Goal: Find specific page/section: Find specific page/section

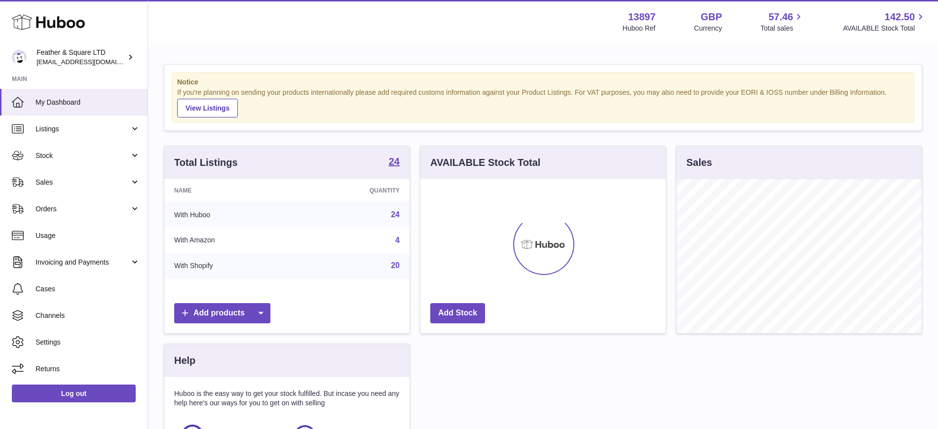
scroll to position [154, 245]
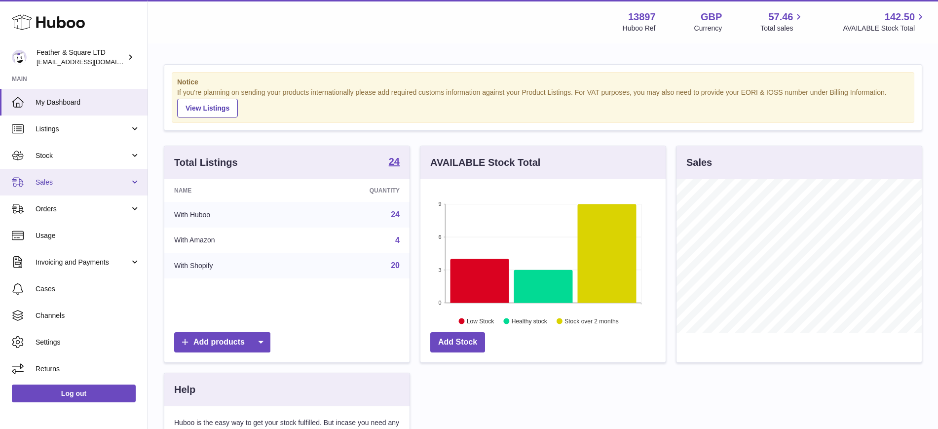
click at [70, 178] on span "Sales" at bounding box center [83, 182] width 94 height 9
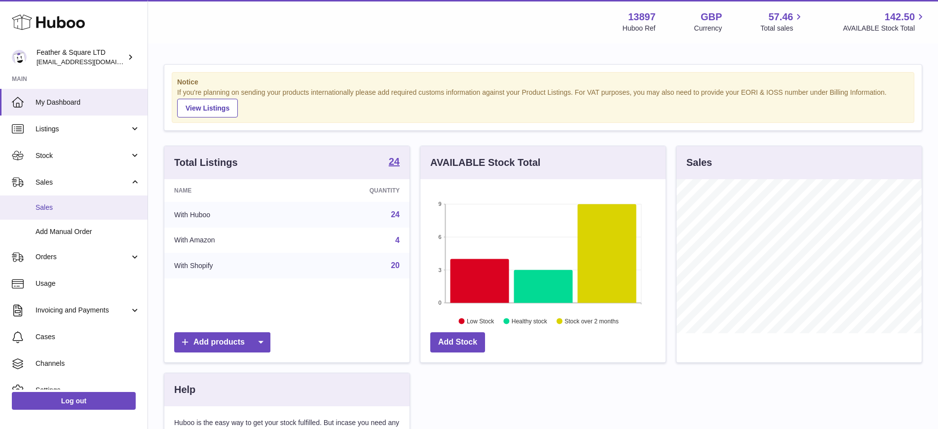
click at [73, 206] on span "Sales" at bounding box center [88, 207] width 105 height 9
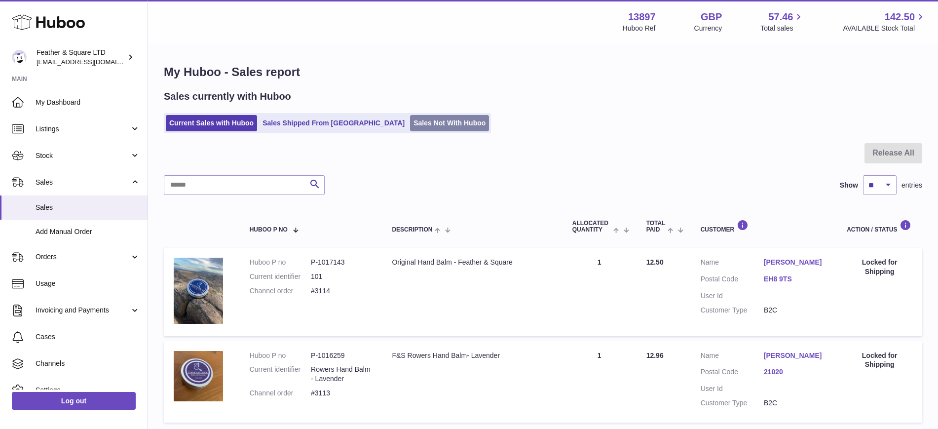
click at [410, 119] on link "Sales Not With Huboo" at bounding box center [449, 123] width 79 height 16
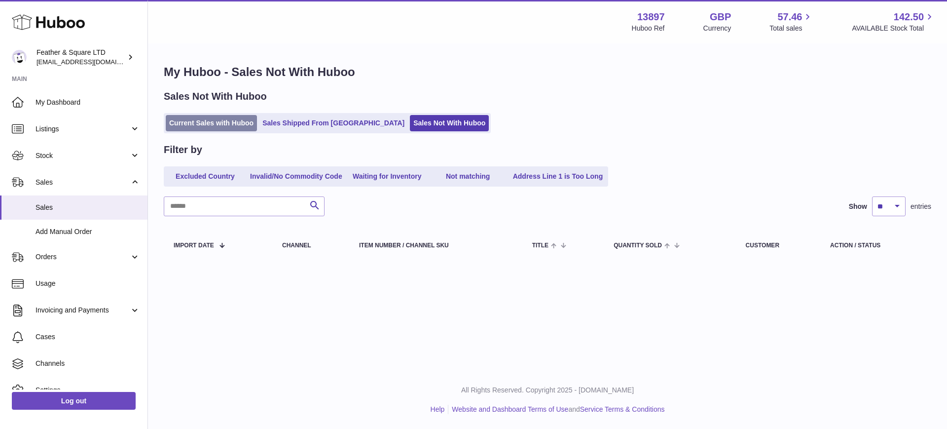
click at [222, 123] on link "Current Sales with Huboo" at bounding box center [211, 123] width 91 height 16
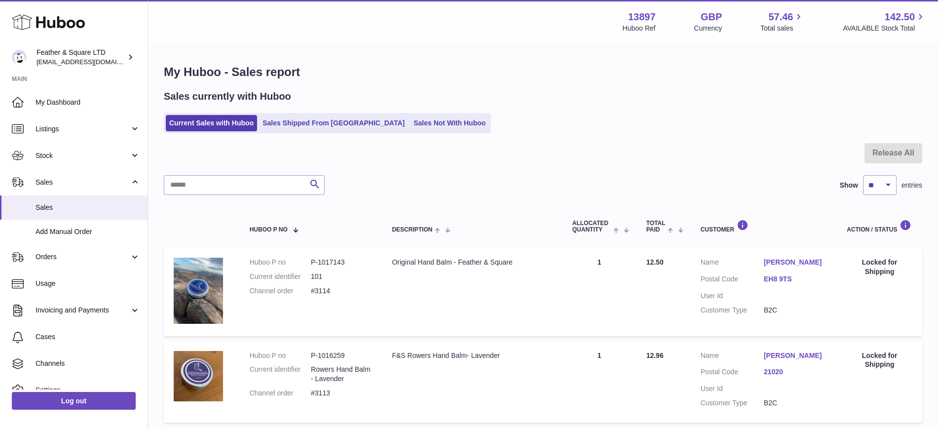
click at [398, 113] on ul "Current Sales with Huboo Sales Shipped From Huboo Sales Not With Huboo" at bounding box center [327, 123] width 327 height 20
click at [410, 121] on link "Sales Not With Huboo" at bounding box center [449, 123] width 79 height 16
